Goal: Task Accomplishment & Management: Use online tool/utility

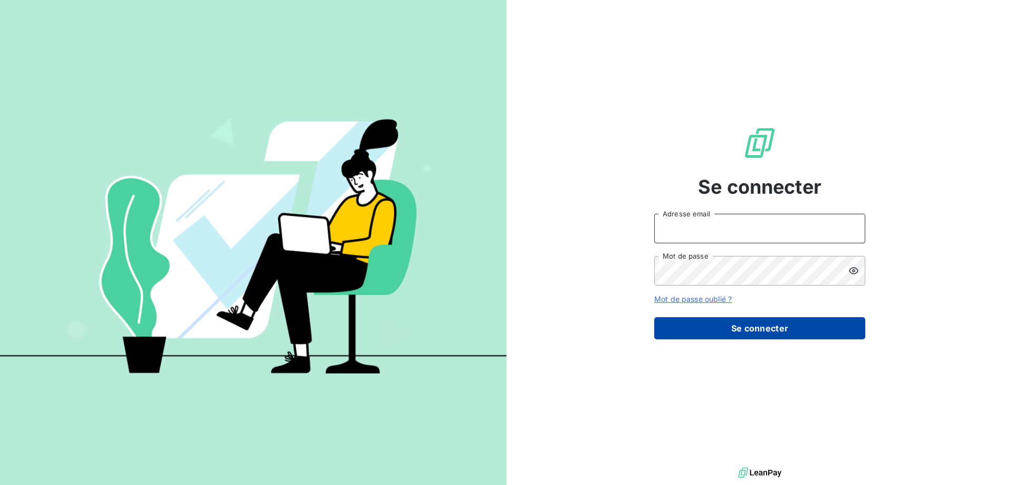
type input "[EMAIL_ADDRESS][DOMAIN_NAME]"
click at [739, 334] on button "Se connecter" at bounding box center [759, 328] width 211 height 22
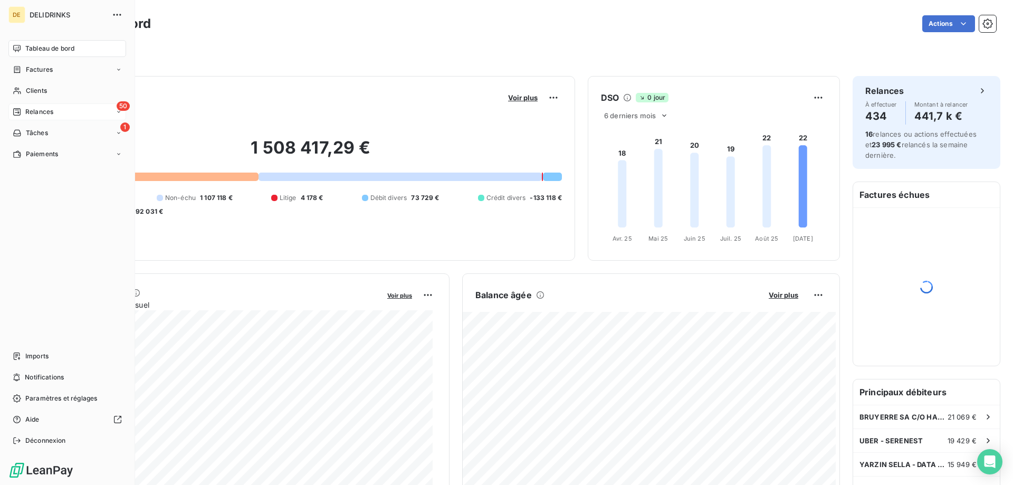
click at [42, 106] on div "50 Relances" at bounding box center [67, 111] width 118 height 17
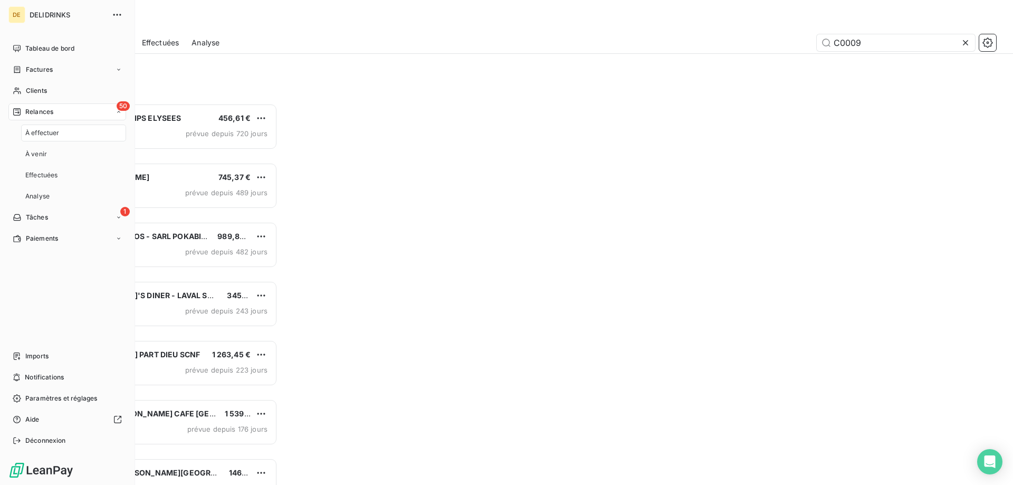
scroll to position [373, 219]
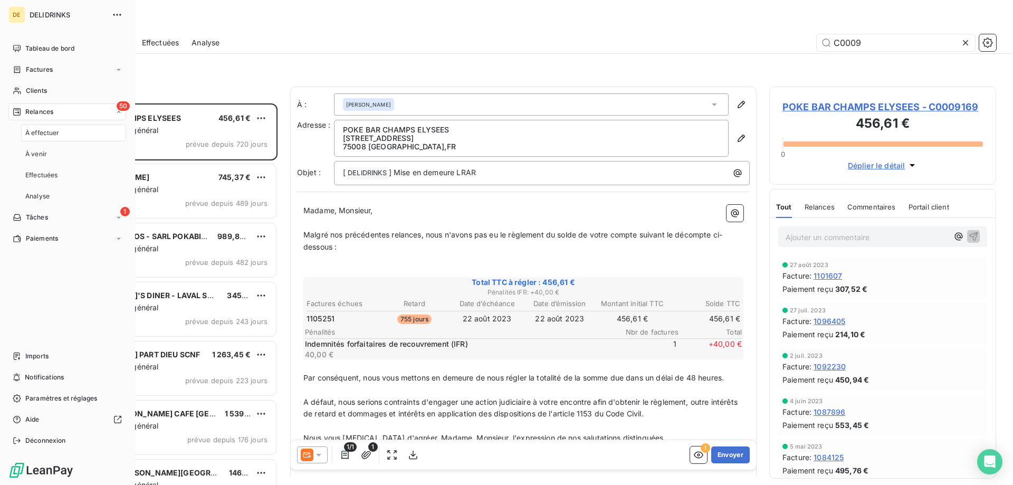
click at [100, 112] on div "50 Relances" at bounding box center [67, 111] width 118 height 17
click at [24, 117] on div "50 Relances" at bounding box center [67, 111] width 118 height 17
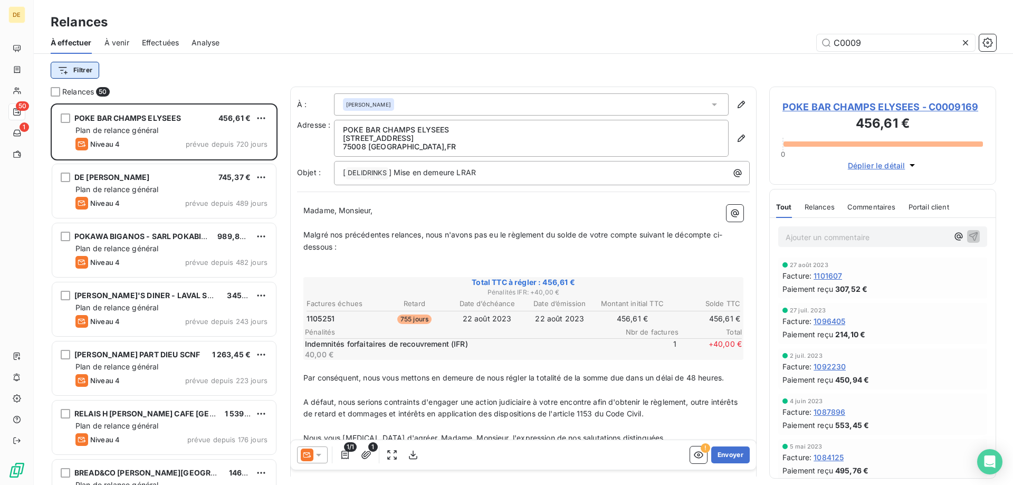
click at [70, 73] on html "DE 50 1 Relances À effectuer À venir Effectuées Analyse C0009 Filtrer Relances …" at bounding box center [506, 242] width 1013 height 485
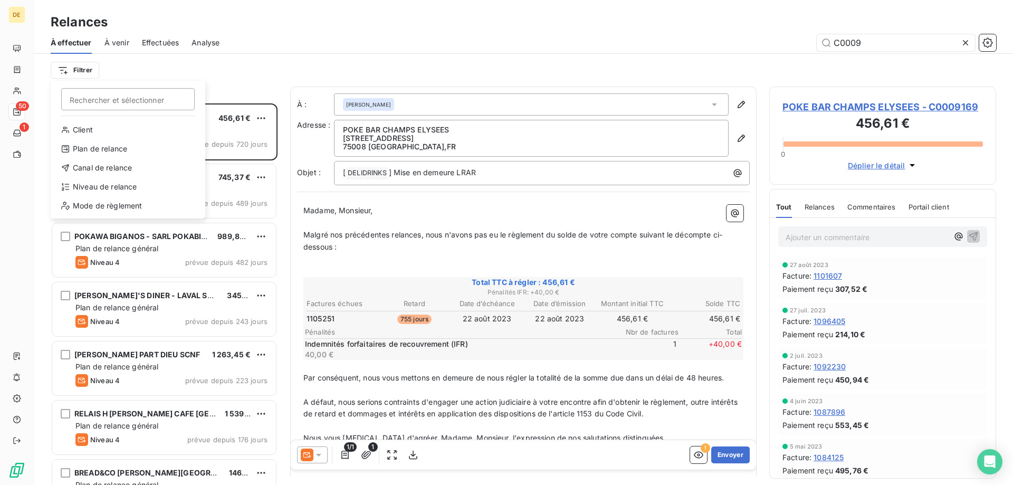
click at [79, 69] on html "DE 50 1 Relances À effectuer À venir Effectuées Analyse C0009 Filtrer Recherche…" at bounding box center [506, 242] width 1013 height 485
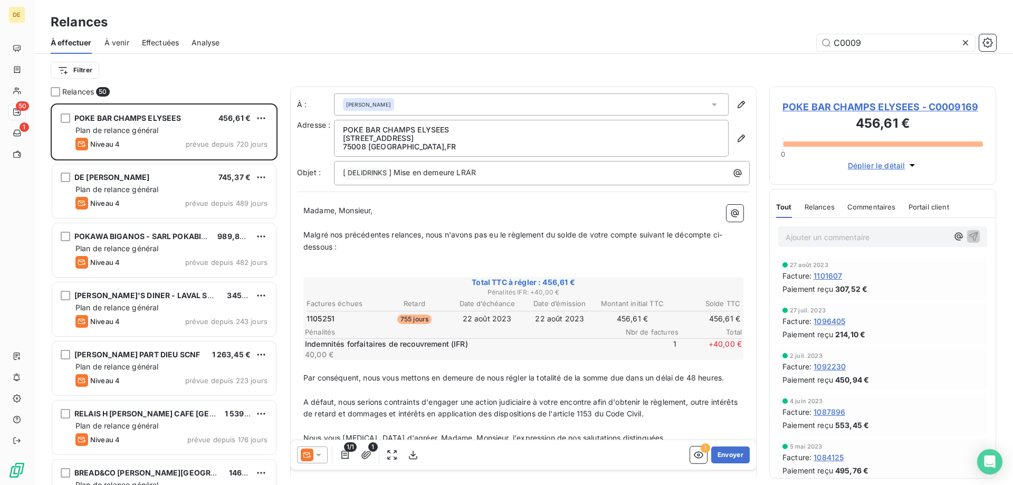
click at [967, 45] on icon at bounding box center [965, 42] width 11 height 11
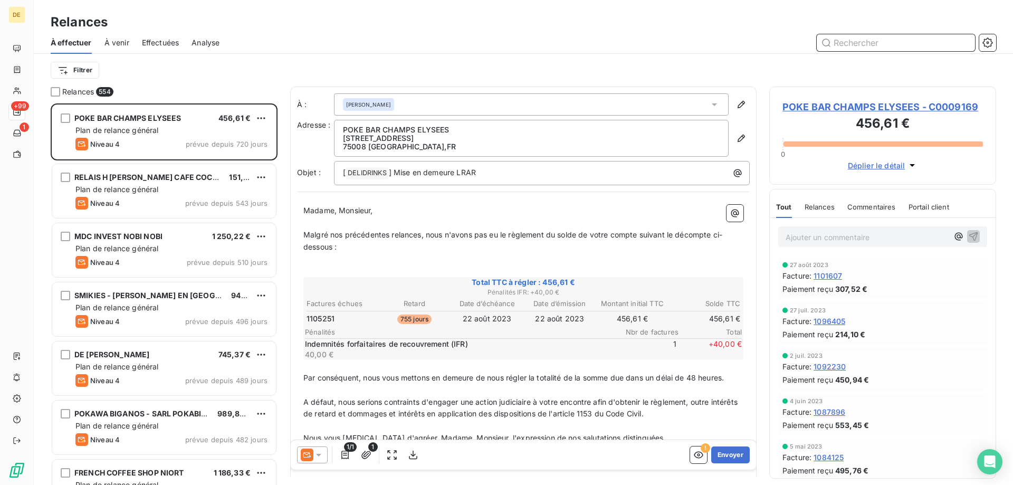
click at [857, 43] on input "text" at bounding box center [896, 42] width 158 height 17
type input "C0010518"
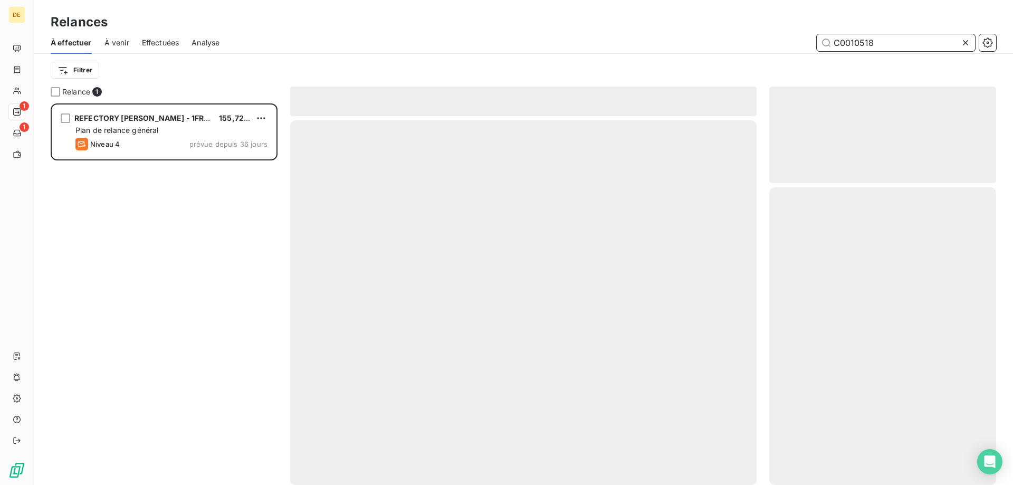
scroll to position [373, 219]
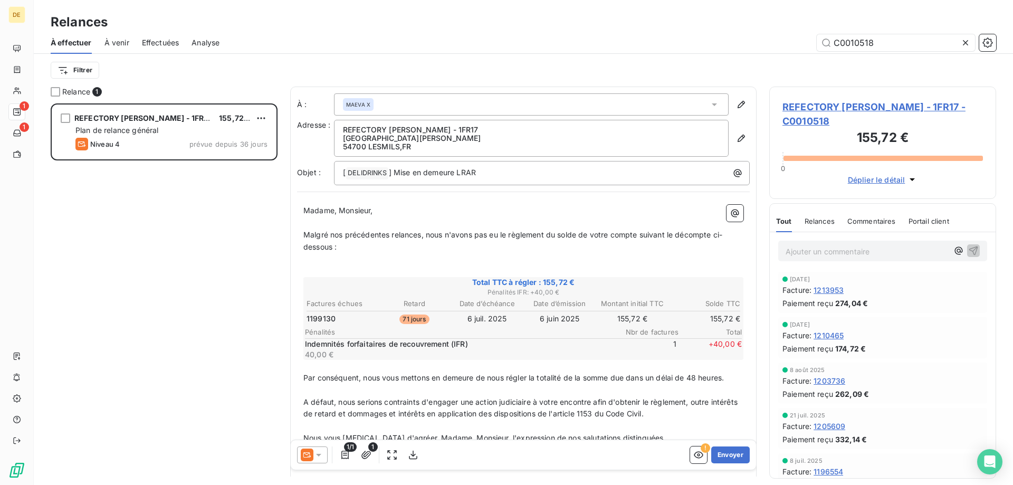
click at [318, 458] on icon at bounding box center [318, 454] width 11 height 11
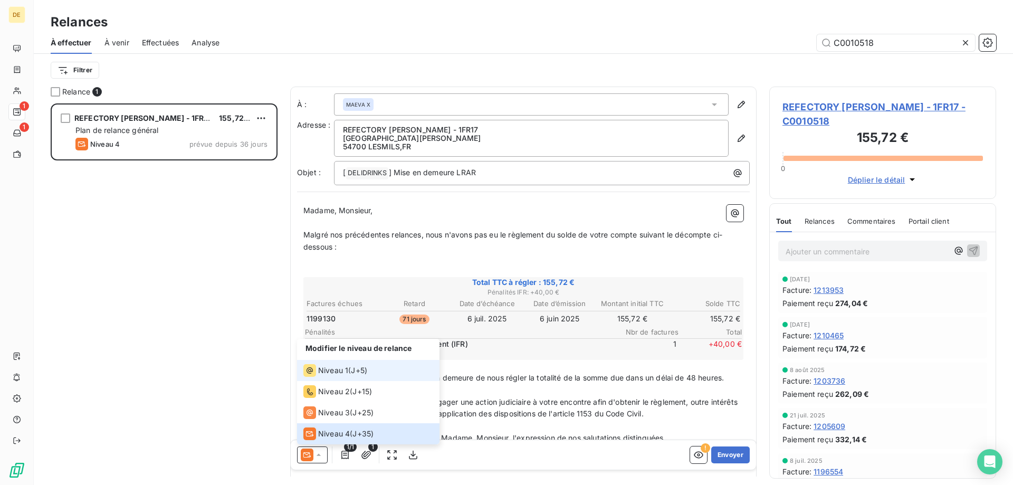
click at [325, 370] on span "Niveau 1" at bounding box center [333, 370] width 30 height 11
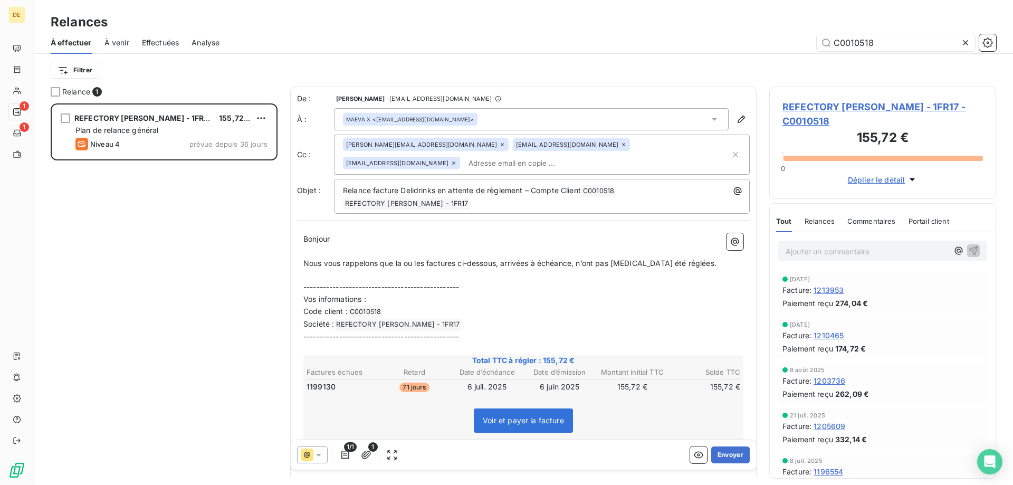
click at [496, 168] on div "[PERSON_NAME][EMAIL_ADDRESS][DOMAIN_NAME] [EMAIL_ADDRESS][DOMAIN_NAME] [EMAIL_A…" at bounding box center [536, 154] width 387 height 33
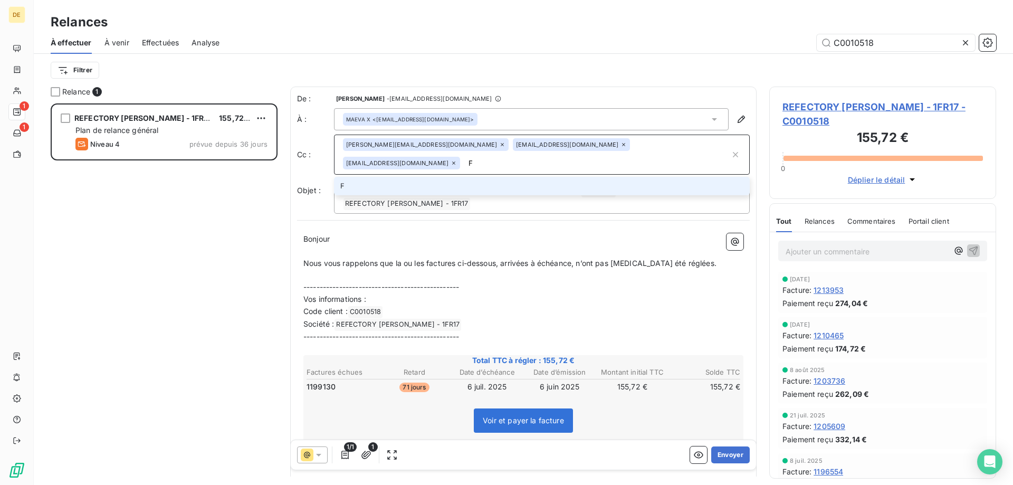
type input "[EMAIL_ADDRESS][DOMAIN_NAME]"
click at [376, 185] on li "[EMAIL_ADDRESS][DOMAIN_NAME]" at bounding box center [542, 186] width 416 height 18
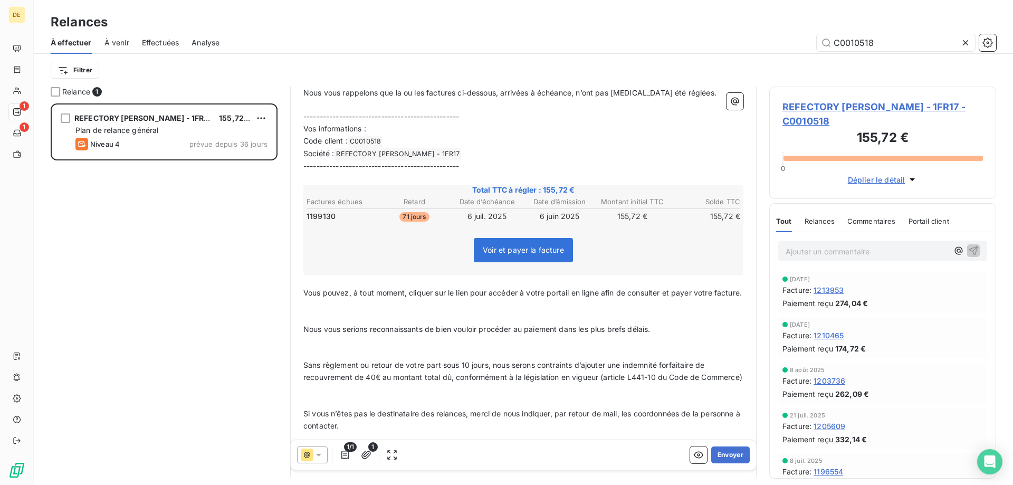
scroll to position [0, 0]
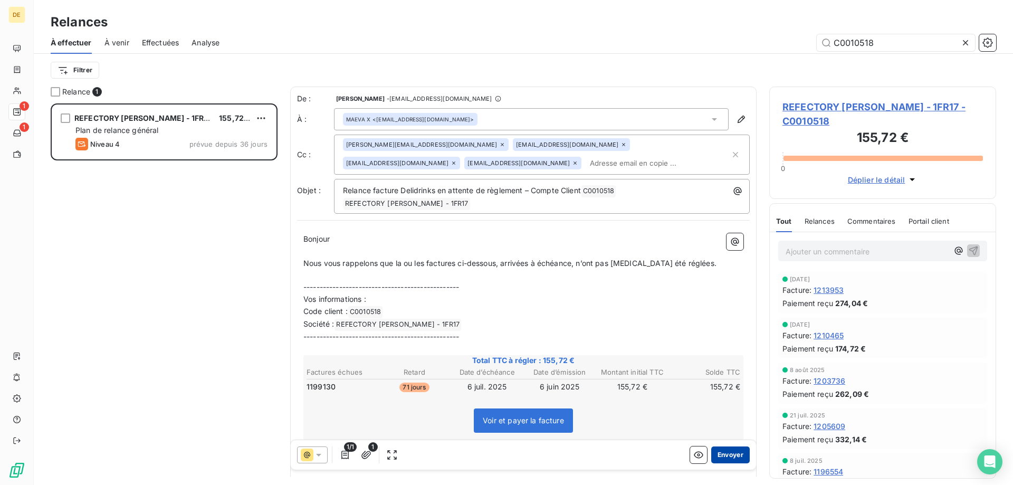
click at [719, 455] on button "Envoyer" at bounding box center [730, 454] width 39 height 17
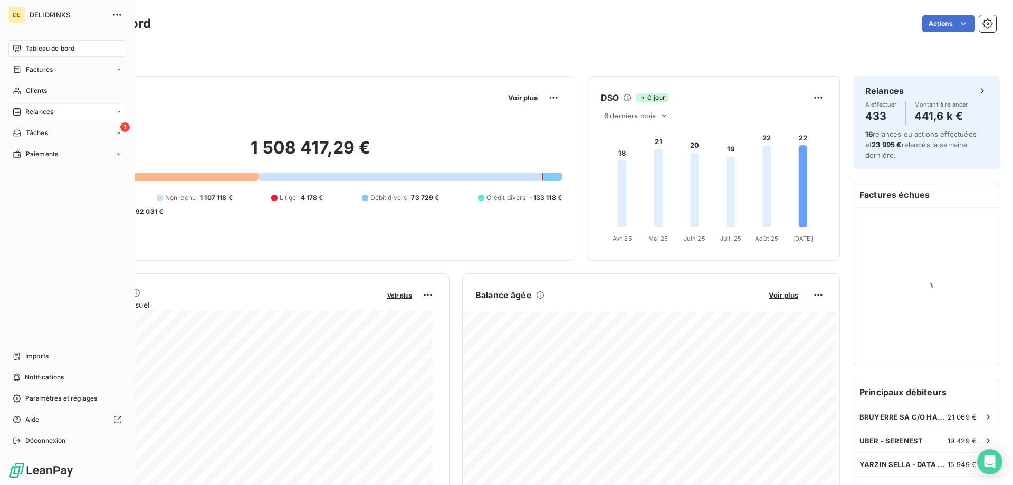
click at [34, 113] on span "Relances" at bounding box center [39, 111] width 28 height 9
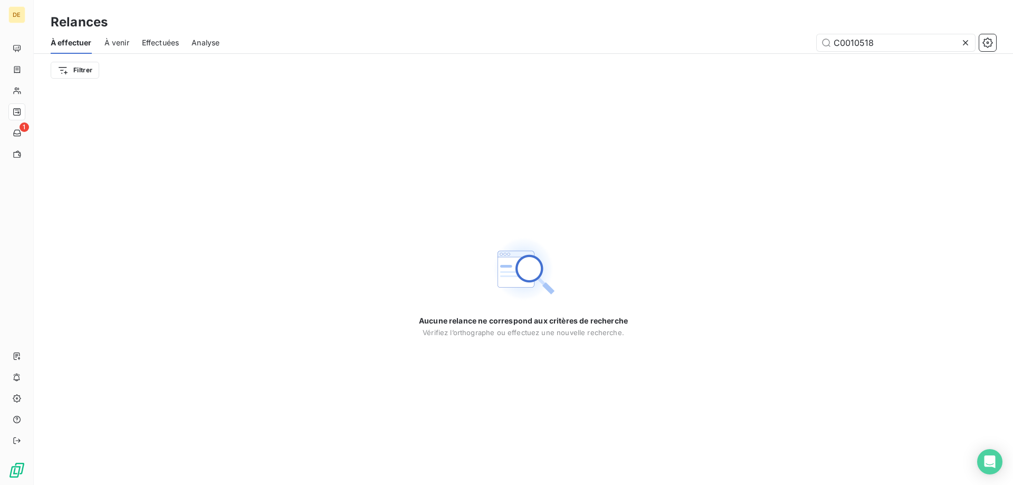
drag, startPoint x: 894, startPoint y: 44, endPoint x: 753, endPoint y: 45, distance: 140.3
click at [754, 45] on div "C0010518" at bounding box center [614, 42] width 764 height 17
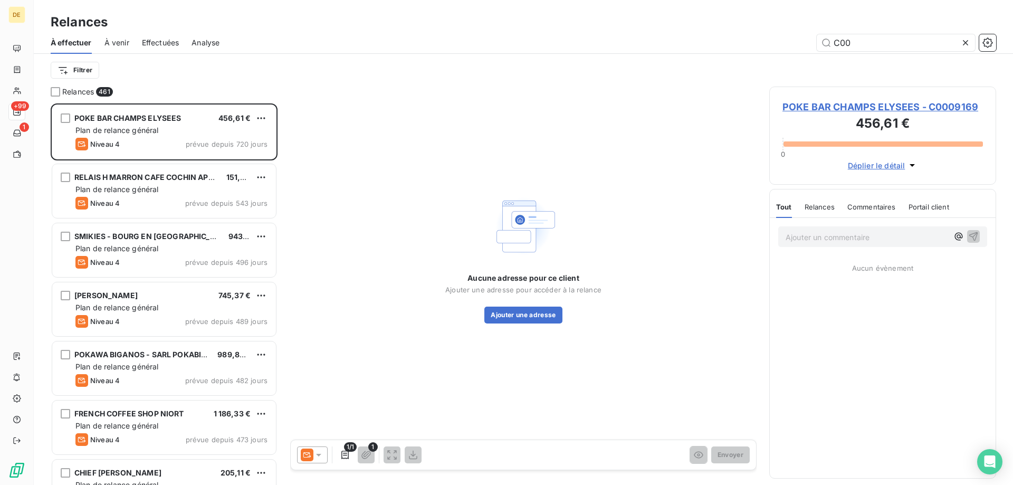
scroll to position [373, 219]
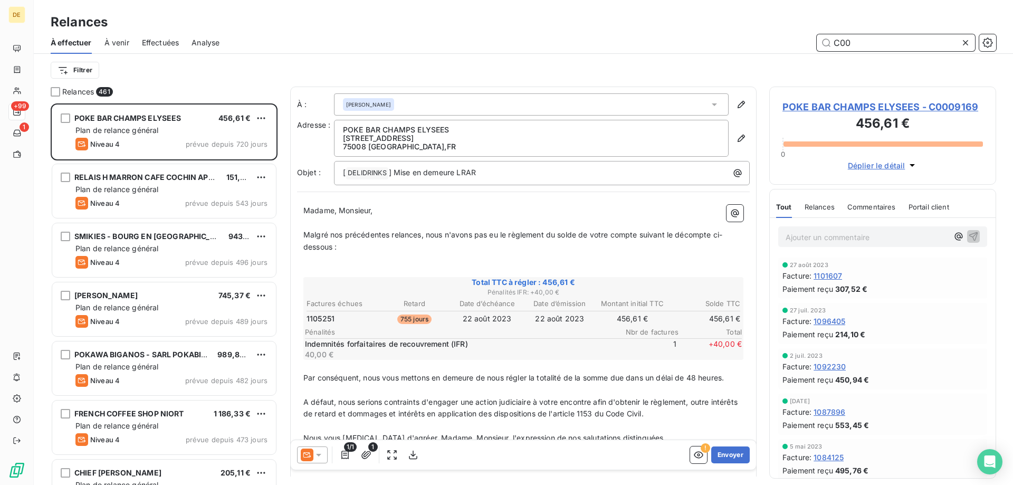
click at [854, 45] on input "C00" at bounding box center [896, 42] width 158 height 17
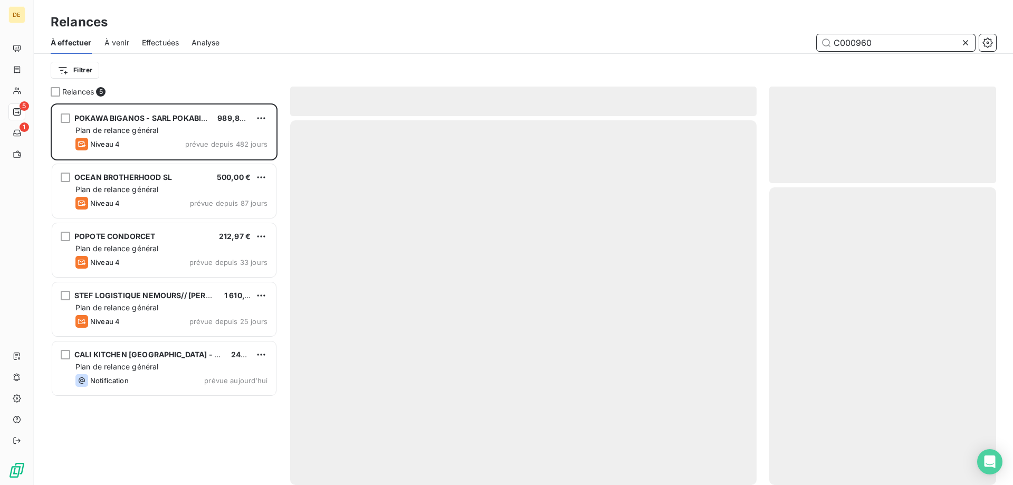
scroll to position [373, 219]
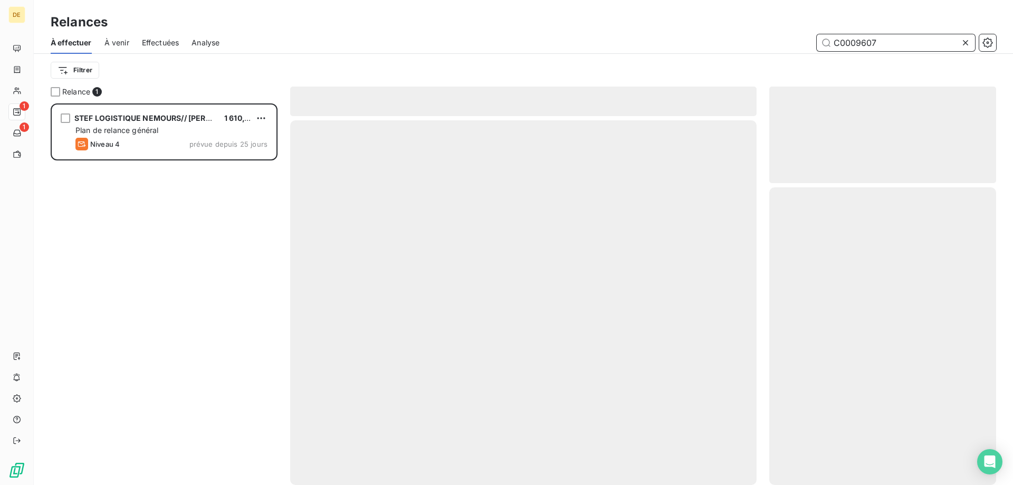
scroll to position [373, 219]
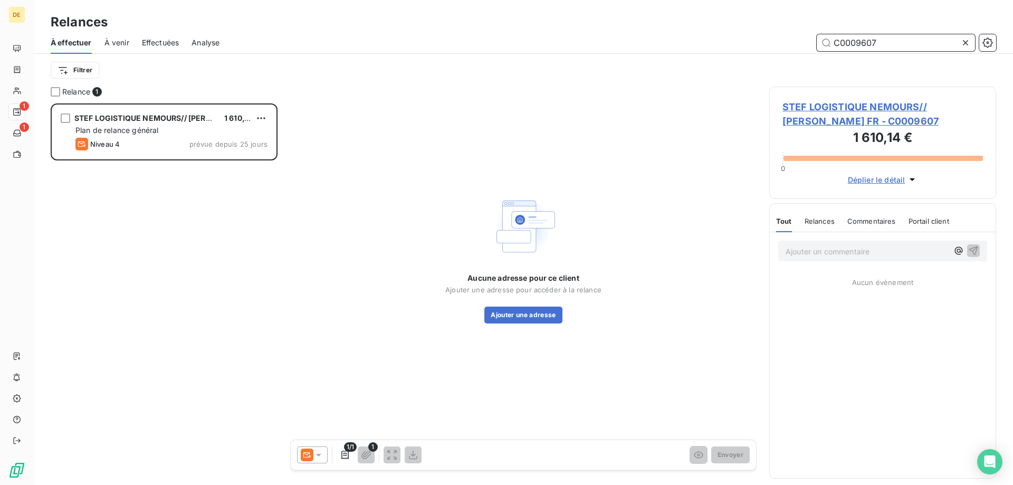
type input "C0009607"
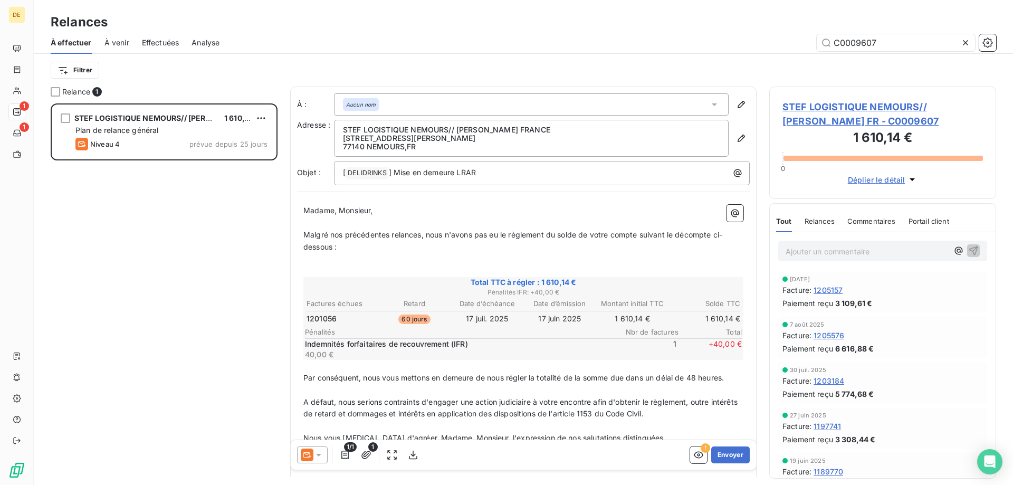
click at [323, 449] on icon at bounding box center [318, 454] width 11 height 11
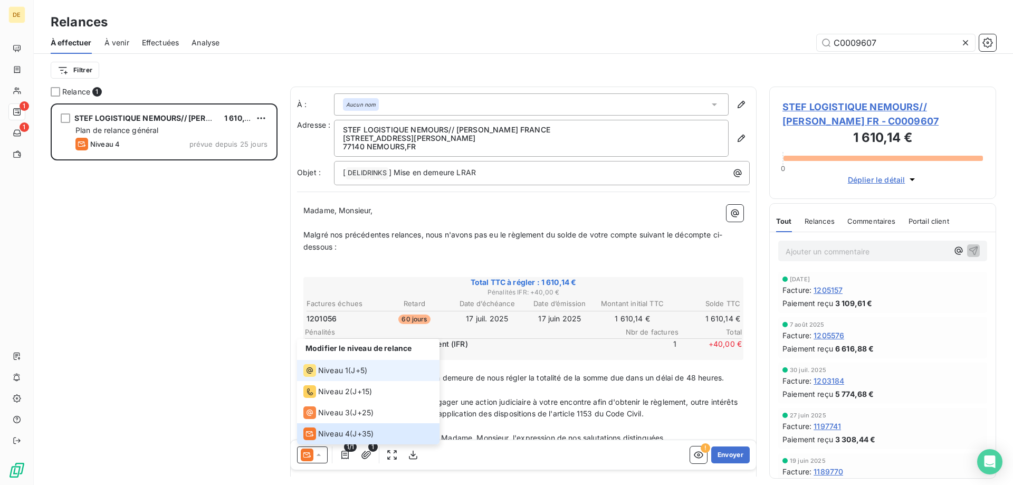
click at [322, 368] on span "Niveau 1" at bounding box center [333, 370] width 30 height 11
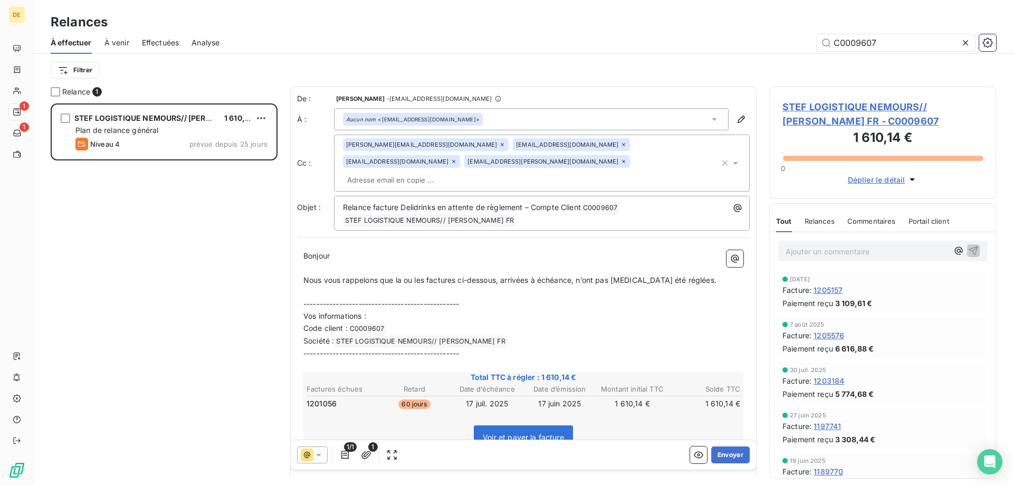
click at [514, 122] on div "Aucun nom <paris@invoices.stef-it.com>" at bounding box center [531, 119] width 395 height 22
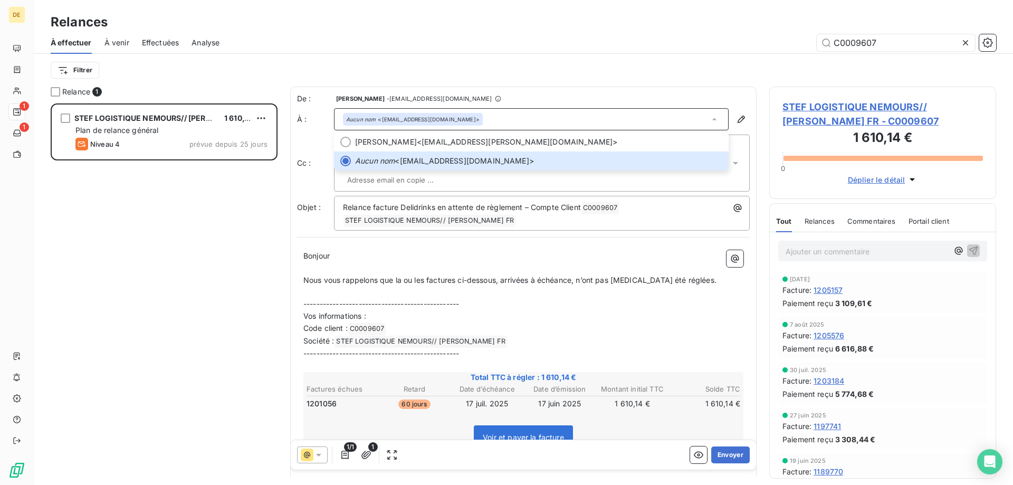
click at [516, 117] on div "Aucun nom <paris@invoices.stef-it.com>" at bounding box center [531, 119] width 395 height 22
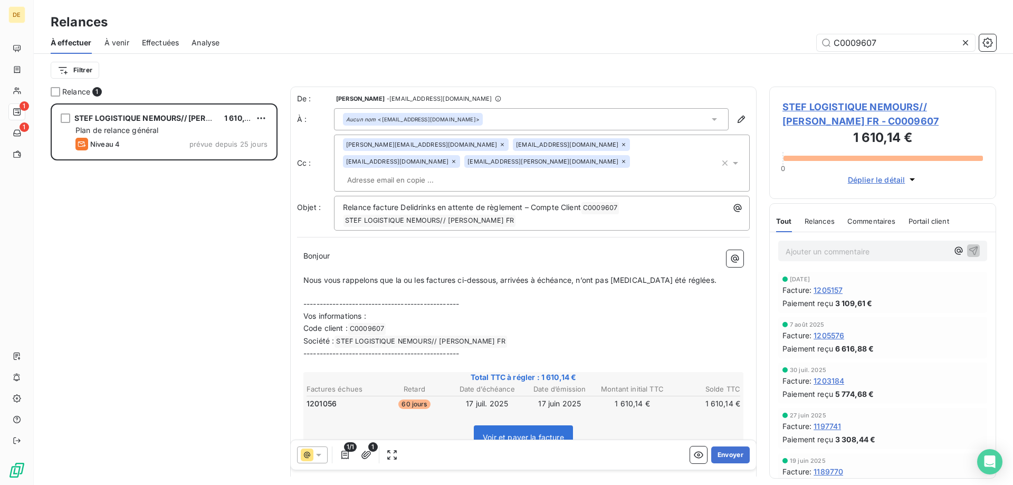
click at [506, 161] on div "Hubert@delidrinks.com commercial@delidrinks.com serviceclient@delidrinks.com bo…" at bounding box center [531, 163] width 377 height 50
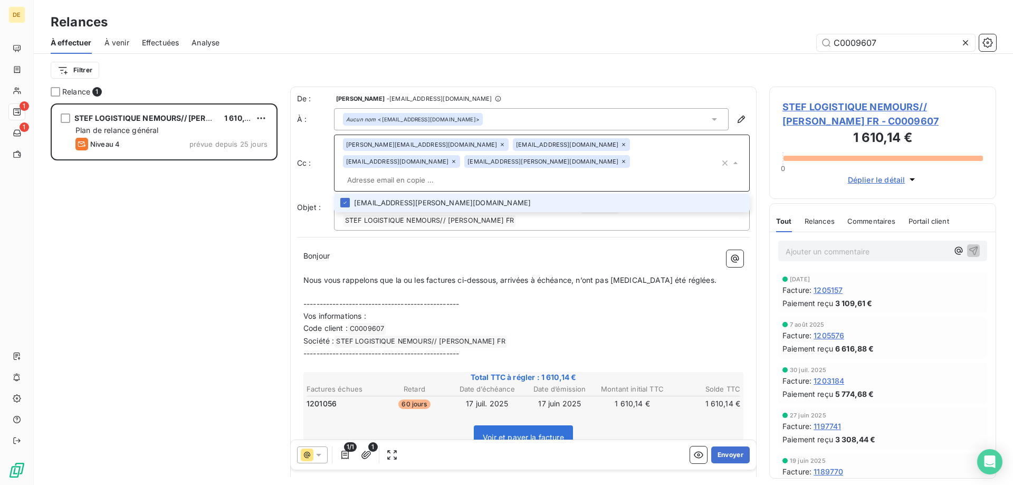
paste input "STEF-LOG_NEMOURS_KELLY-DELI@stef.com"
type input "STEF-LOG_NEMOURS_KELLY-DELI@stef.com"
click at [415, 194] on li "STEF-LOG_NEMOURS_KELLY-DELI@stef.com" at bounding box center [542, 203] width 416 height 18
click at [474, 262] on p "﻿" at bounding box center [523, 268] width 440 height 12
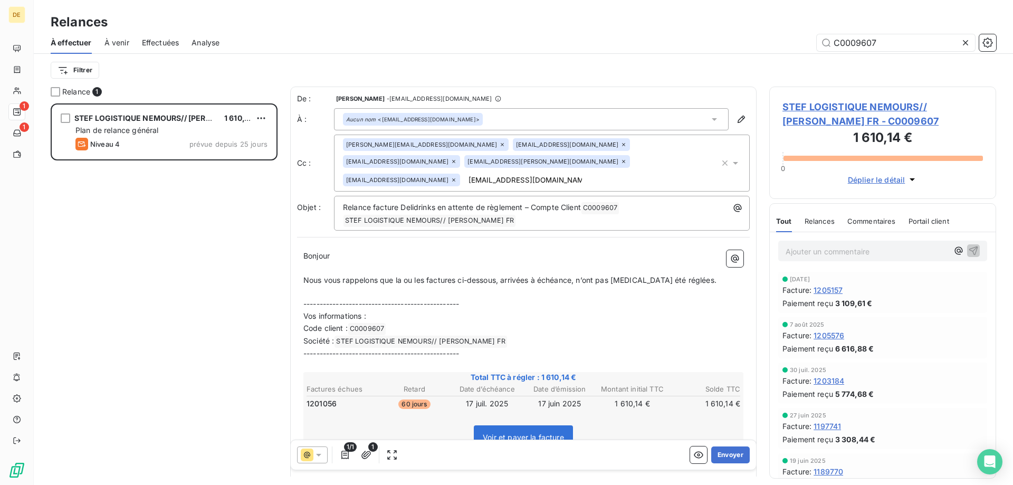
click at [605, 162] on div "Hubert@delidrinks.com commercial@delidrinks.com serviceclient@delidrinks.com bo…" at bounding box center [531, 163] width 377 height 50
type input "[EMAIL_ADDRESS][DOMAIN_NAME]"
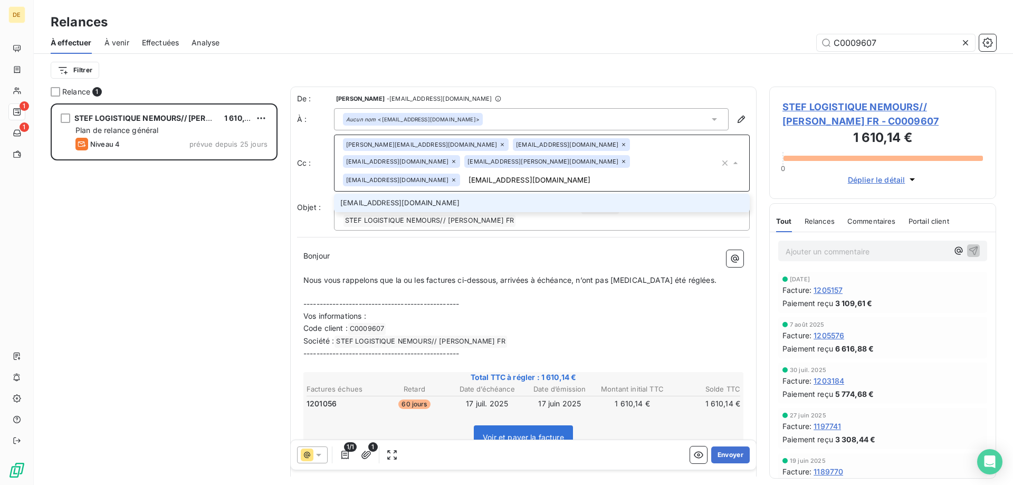
click at [549, 194] on li "[EMAIL_ADDRESS][DOMAIN_NAME]" at bounding box center [542, 203] width 416 height 18
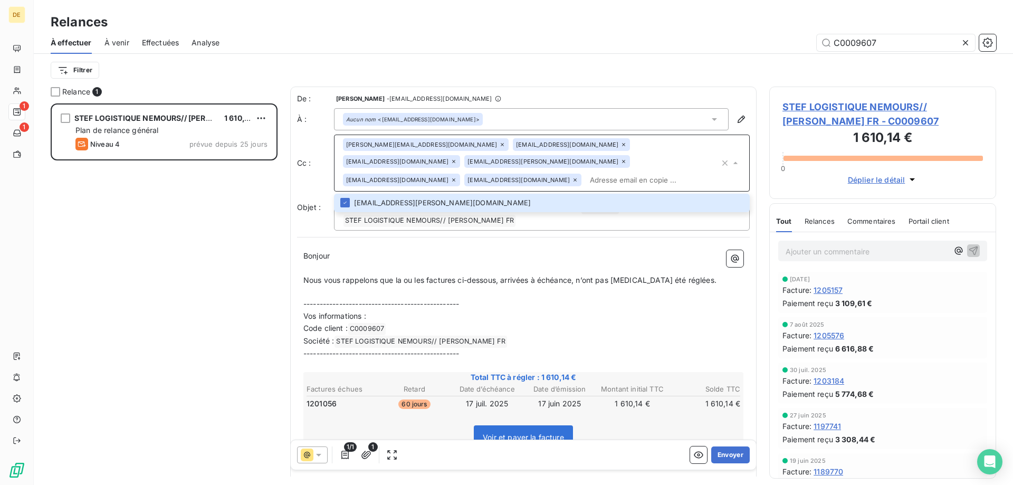
click at [536, 262] on p "﻿" at bounding box center [523, 268] width 440 height 12
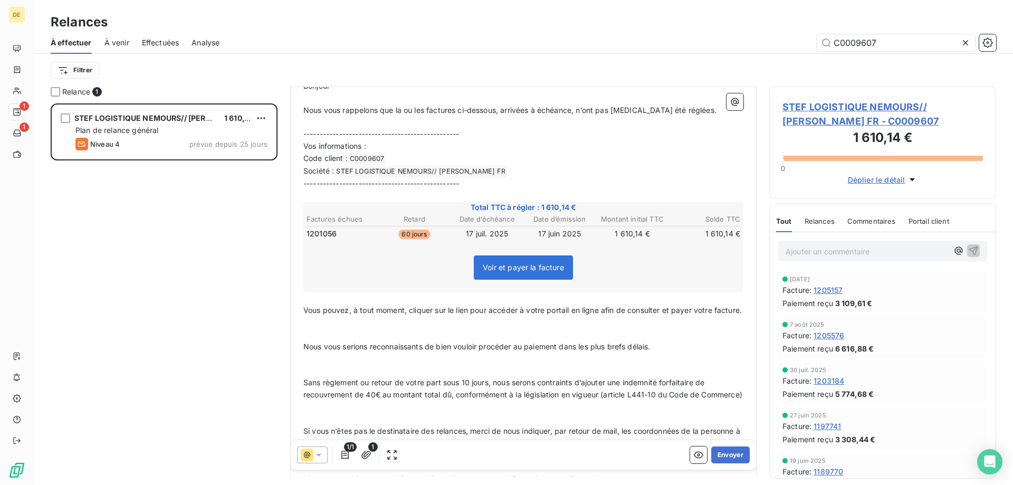
scroll to position [0, 0]
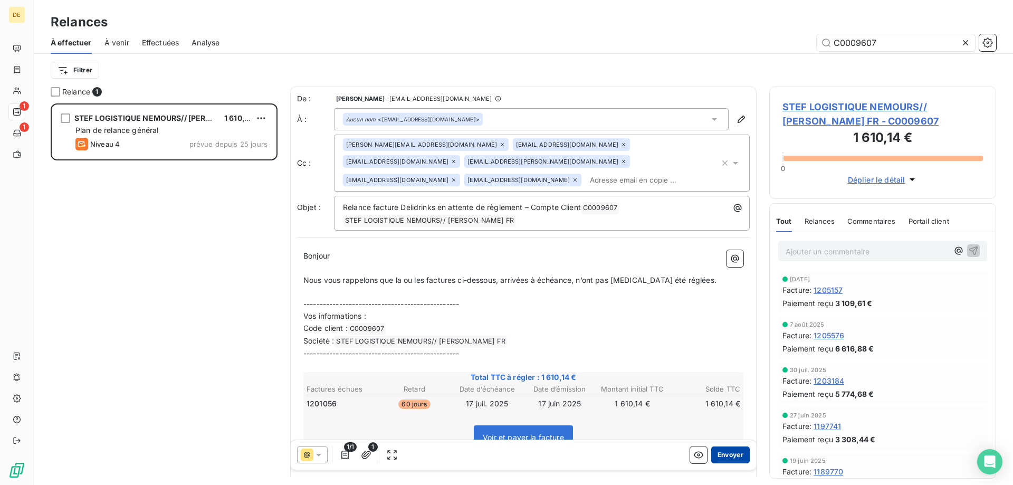
click at [721, 455] on button "Envoyer" at bounding box center [730, 454] width 39 height 17
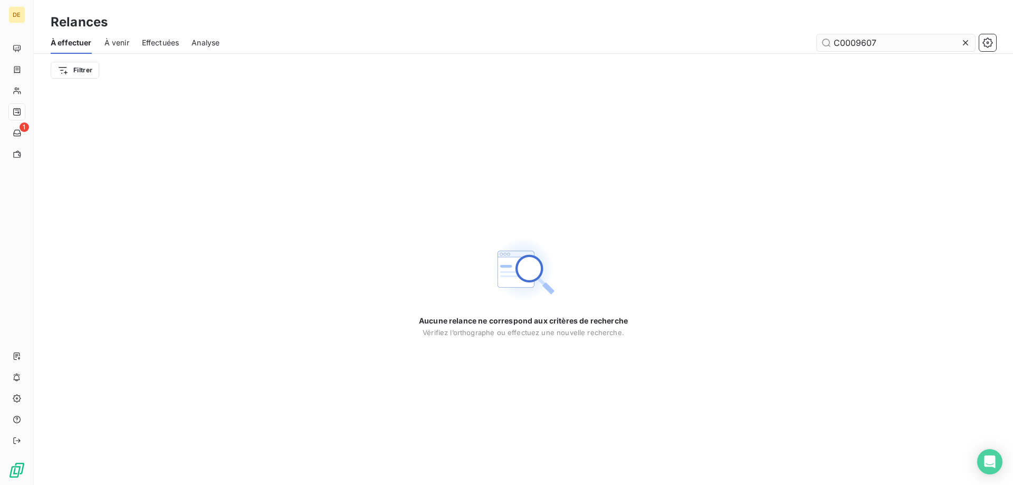
drag, startPoint x: 897, startPoint y: 53, endPoint x: 893, endPoint y: 43, distance: 11.4
click at [896, 52] on div "À effectuer À venir Effectuées Analyse C0009607" at bounding box center [523, 43] width 979 height 22
drag, startPoint x: 891, startPoint y: 43, endPoint x: 851, endPoint y: 53, distance: 41.5
click at [851, 53] on div "À effectuer À venir Effectuées Analyse C0009607" at bounding box center [523, 43] width 979 height 22
type input "C0011424"
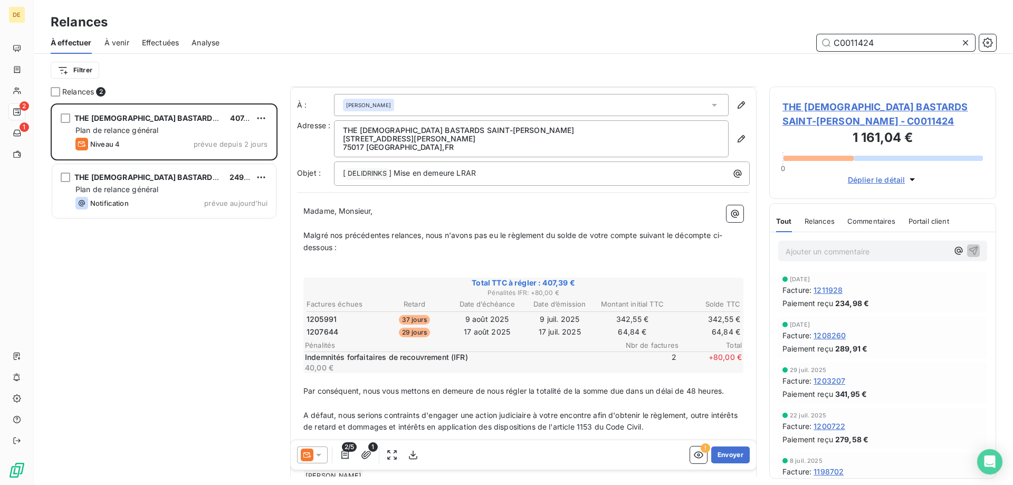
scroll to position [53, 0]
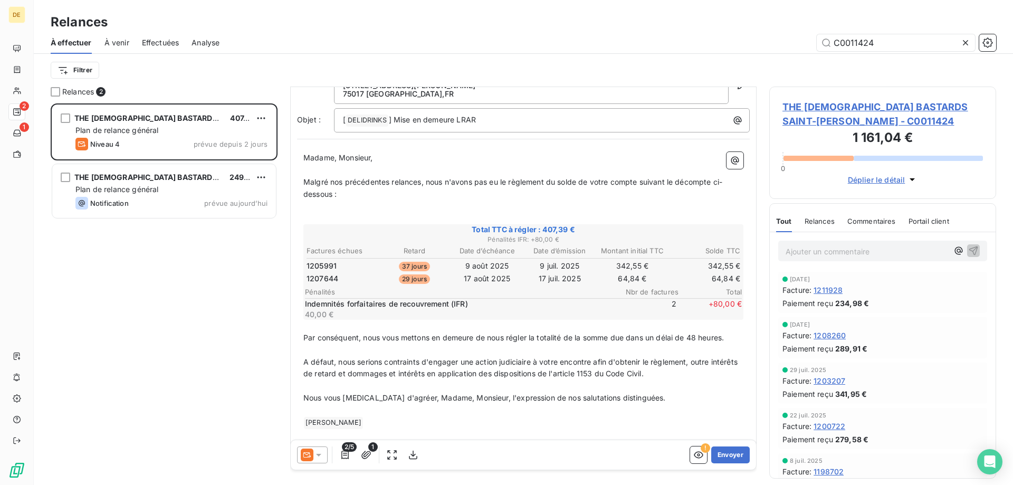
click at [315, 459] on icon at bounding box center [318, 454] width 11 height 11
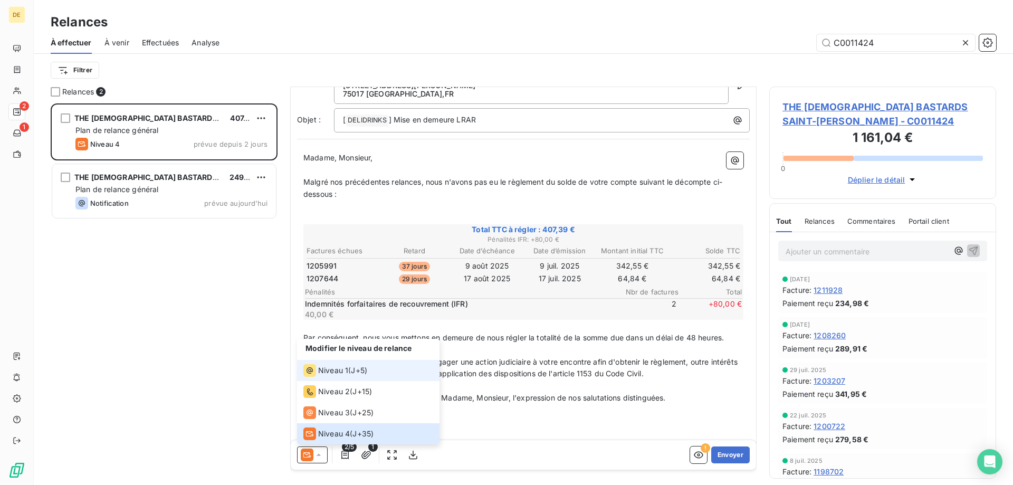
click at [341, 362] on li "Niveau 1 ( J+5 )" at bounding box center [368, 370] width 142 height 21
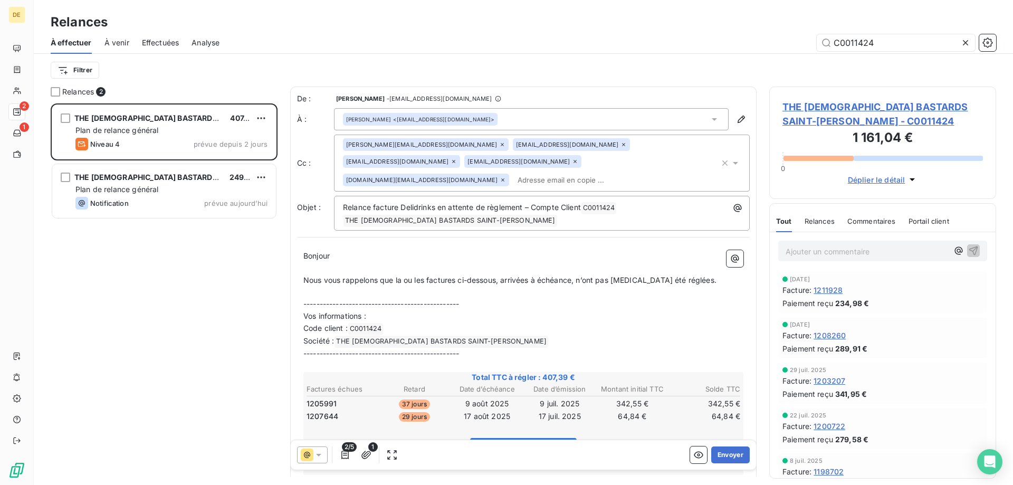
click at [579, 172] on input "text" at bounding box center [574, 180] width 122 height 16
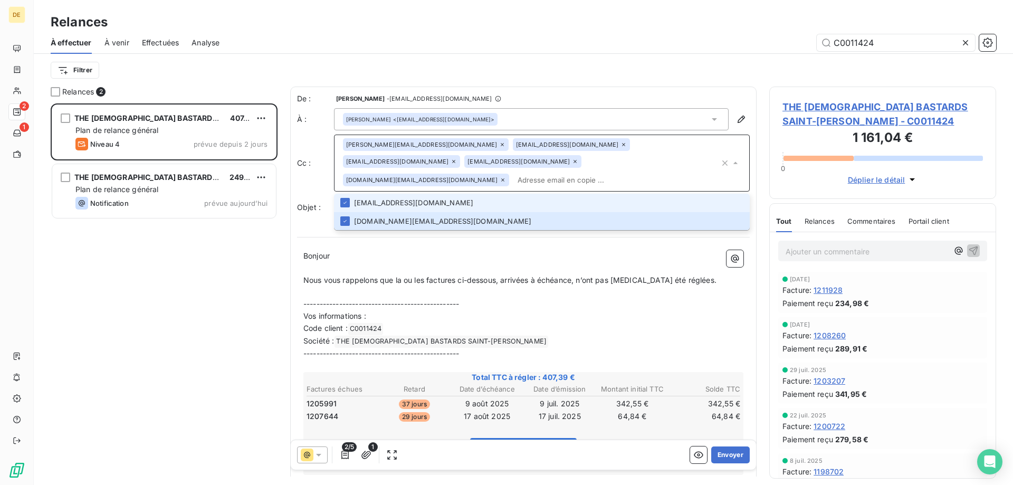
type input "[EMAIL_ADDRESS][DOMAIN_NAME]"
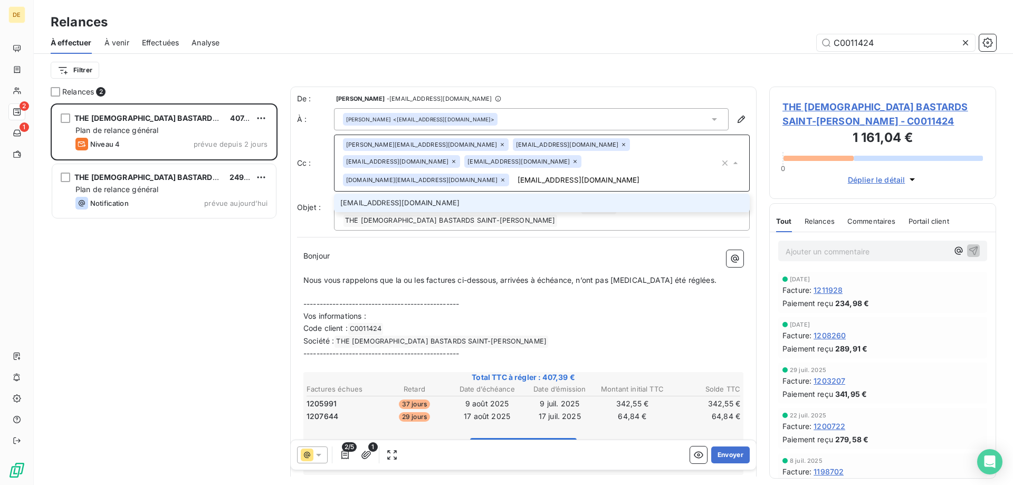
click at [534, 194] on li "[EMAIL_ADDRESS][DOMAIN_NAME]" at bounding box center [542, 203] width 416 height 18
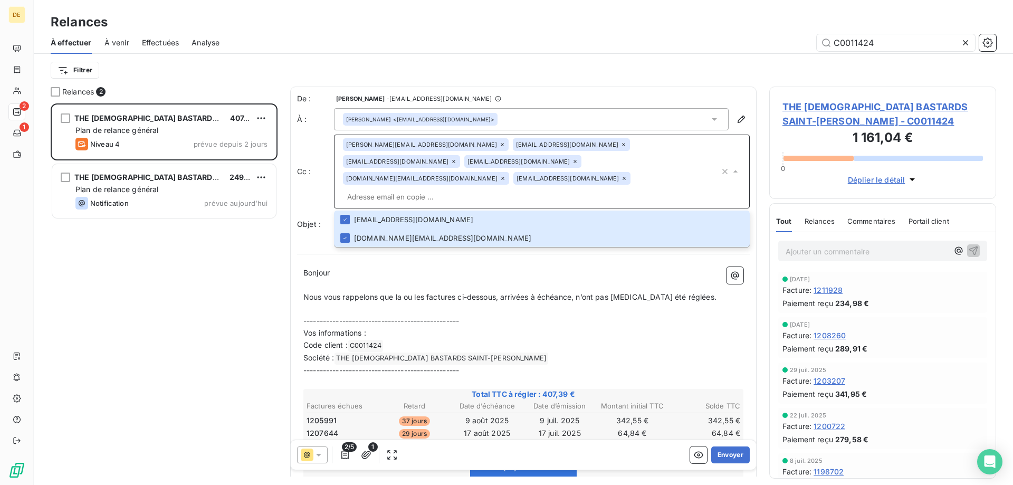
click at [517, 279] on p "﻿" at bounding box center [523, 285] width 440 height 12
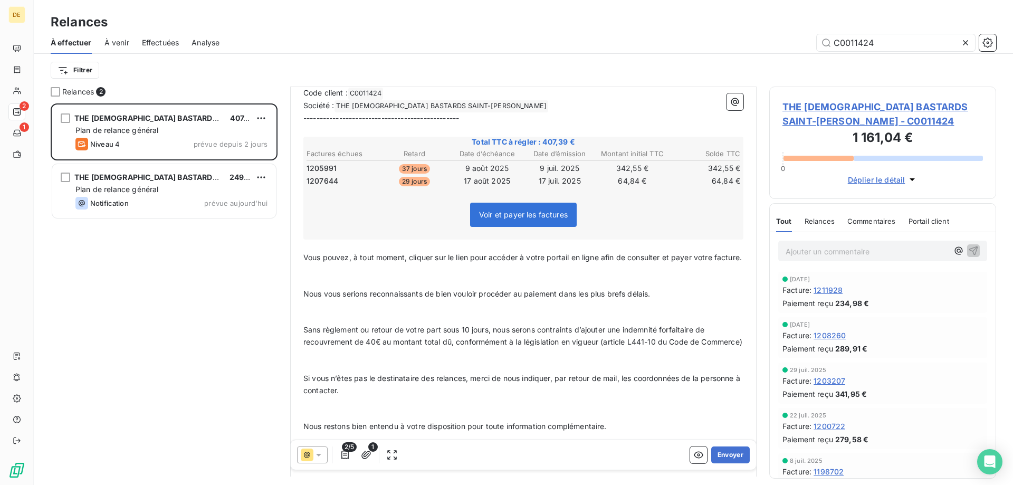
scroll to position [0, 0]
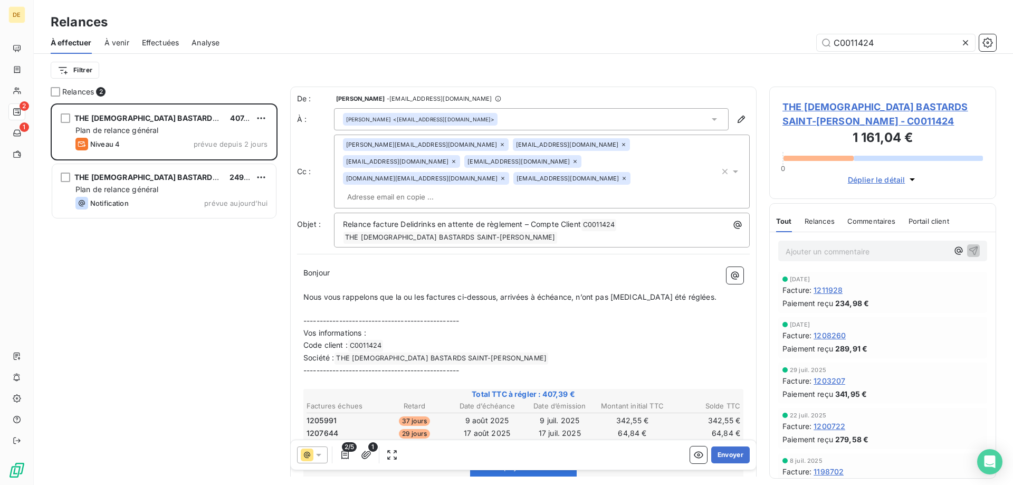
drag, startPoint x: 739, startPoint y: 459, endPoint x: 514, endPoint y: 304, distance: 272.7
click at [514, 315] on p "------------------------------------------------" at bounding box center [523, 321] width 440 height 12
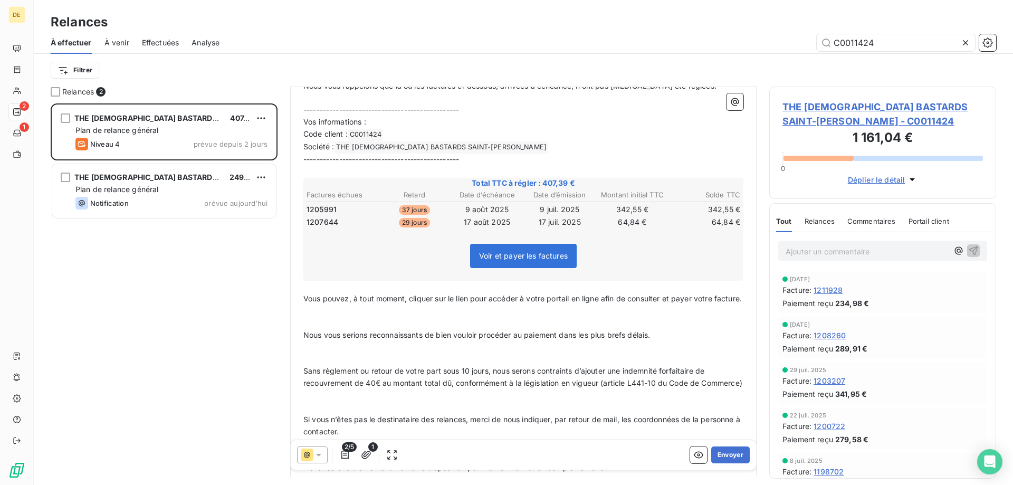
scroll to position [264, 0]
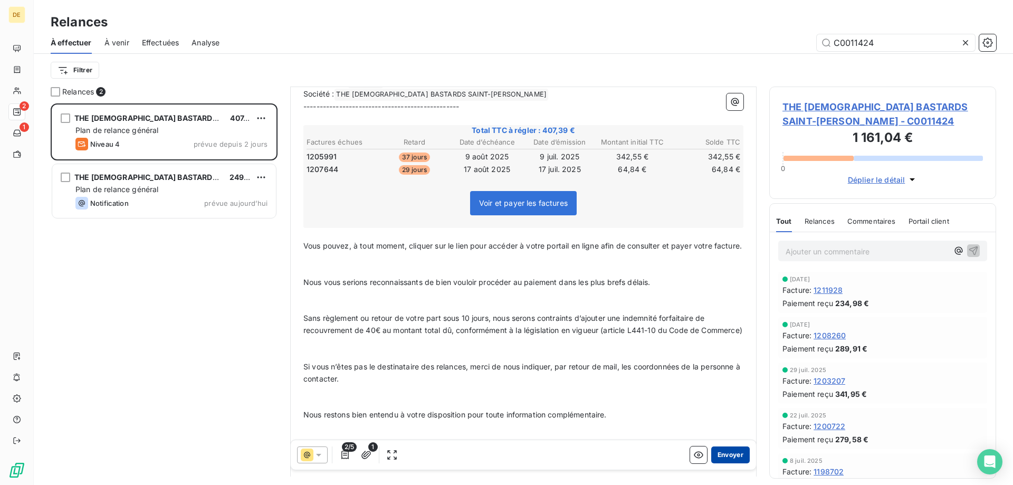
click at [724, 452] on button "Envoyer" at bounding box center [730, 454] width 39 height 17
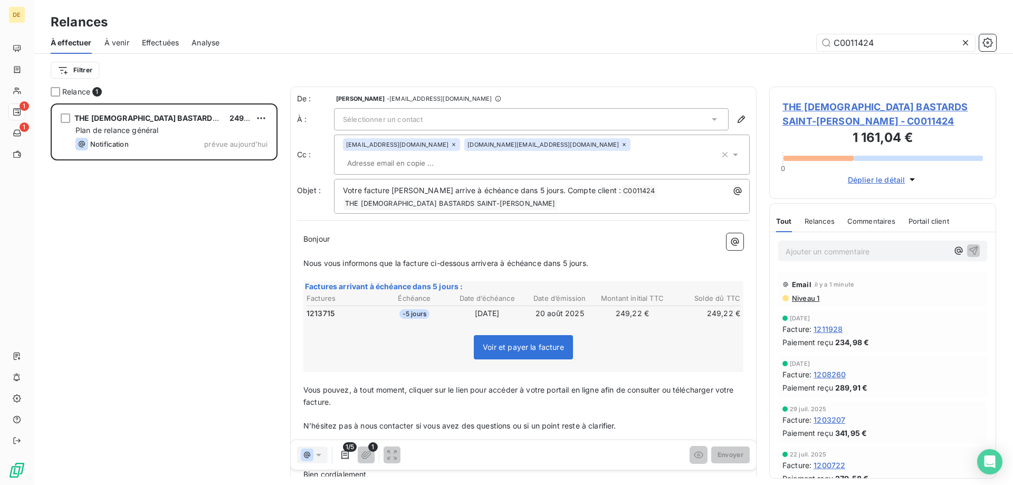
scroll to position [373, 219]
